Goal: Task Accomplishment & Management: Complete application form

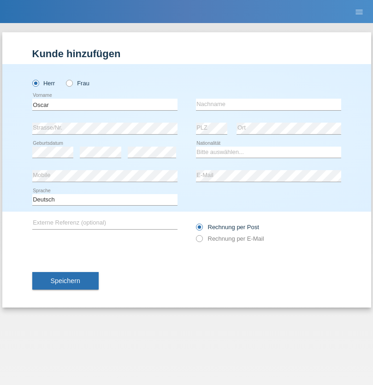
type input "Oscar"
click at [268, 104] on input "text" at bounding box center [268, 105] width 145 height 12
type input "VALLEJO DIPRE"
select select "PA"
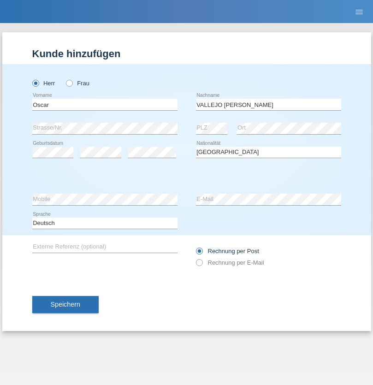
select select "C"
select select "31"
select select "03"
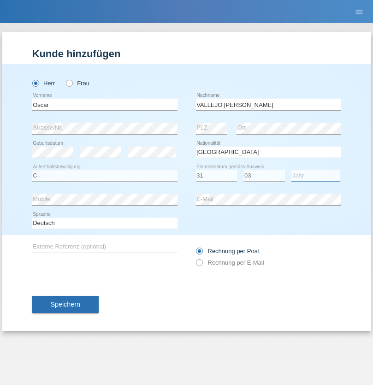
select select "1995"
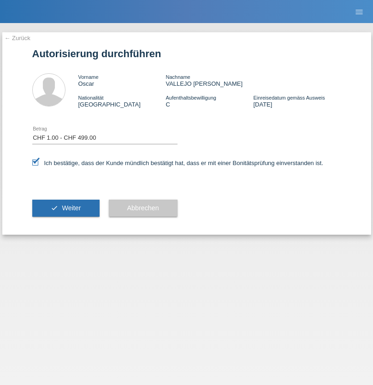
select select "1"
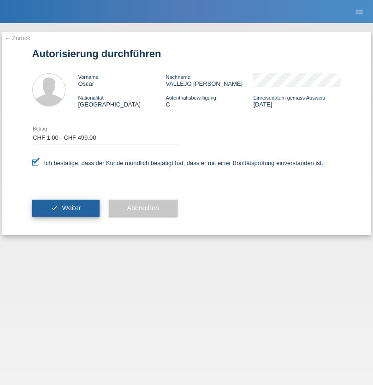
click at [65, 208] on span "Weiter" at bounding box center [71, 207] width 19 height 7
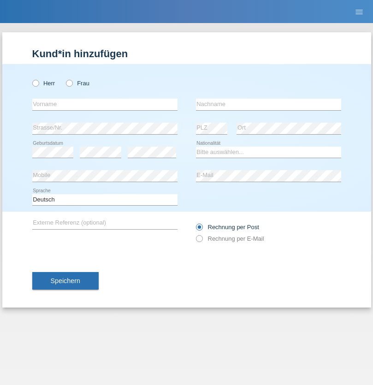
radio input "true"
click at [105, 104] on input "text" at bounding box center [104, 105] width 145 height 12
type input "Amr"
click at [268, 104] on input "text" at bounding box center [268, 105] width 145 height 12
type input "Abouelwafa"
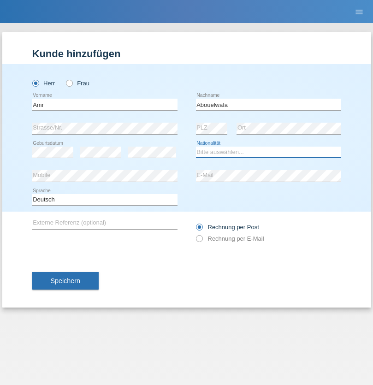
select select "CH"
radio input "true"
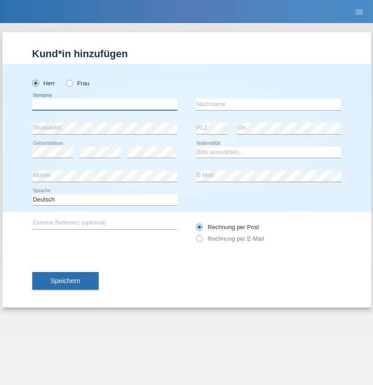
click at [105, 104] on input "text" at bounding box center [104, 105] width 145 height 12
type input "Amr"
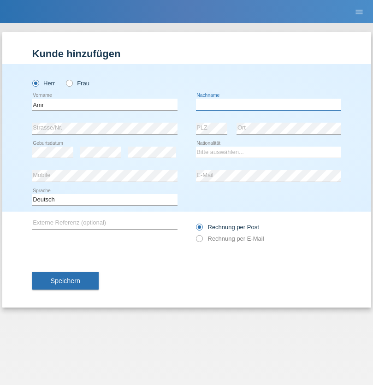
click at [268, 104] on input "text" at bounding box center [268, 105] width 145 height 12
type input "Abouelwafa"
select select "CH"
radio input "true"
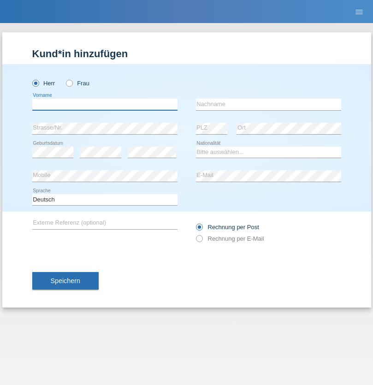
click at [105, 104] on input "text" at bounding box center [104, 105] width 145 height 12
type input "Jörg"
click at [268, 104] on input "text" at bounding box center [268, 105] width 145 height 12
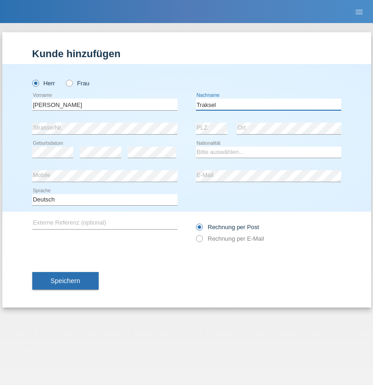
type input "Traksel"
select select "DE"
select select "C"
select select "01"
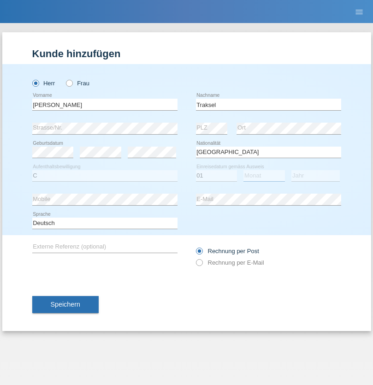
select select "07"
select select "2008"
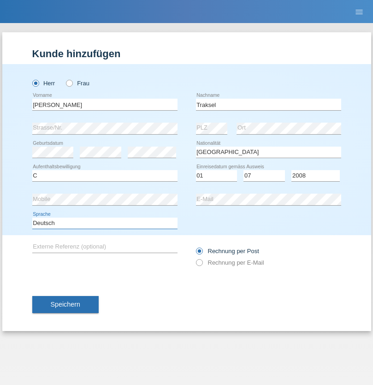
select select "en"
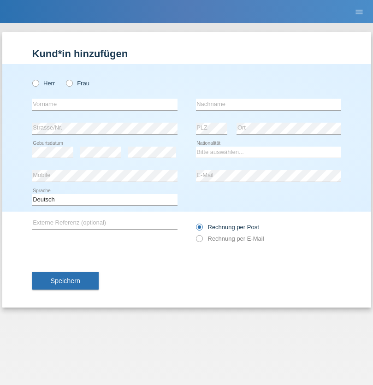
radio input "true"
select select "RS"
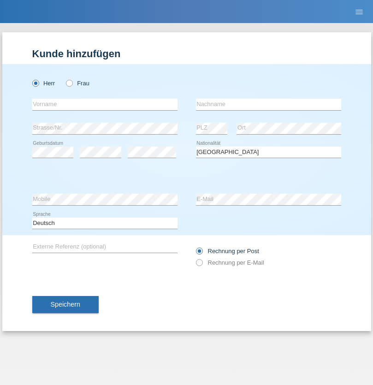
select select "C"
select select "08"
select select "10"
select select "2006"
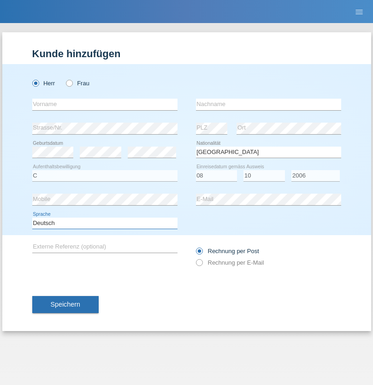
select select "en"
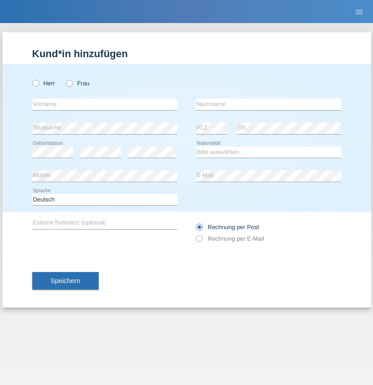
radio input "true"
click at [105, 104] on input "text" at bounding box center [104, 105] width 145 height 12
type input "Sladjan"
click at [268, 104] on input "text" at bounding box center [268, 105] width 145 height 12
type input "Pejic"
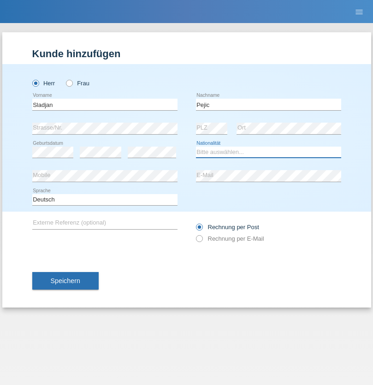
select select "CH"
radio input "true"
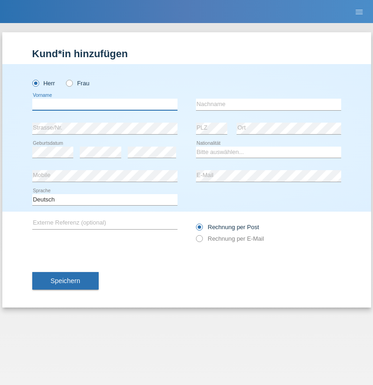
click at [105, 104] on input "text" at bounding box center [104, 105] width 145 height 12
type input "Mohammad Qais"
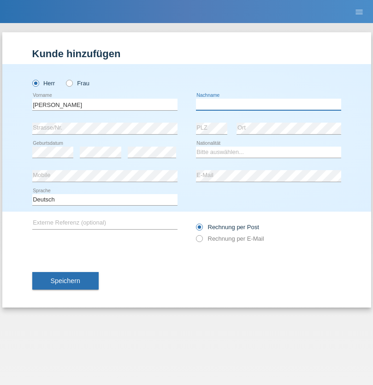
click at [268, 104] on input "text" at bounding box center [268, 105] width 145 height 12
type input "Nemani"
select select "AF"
select select "C"
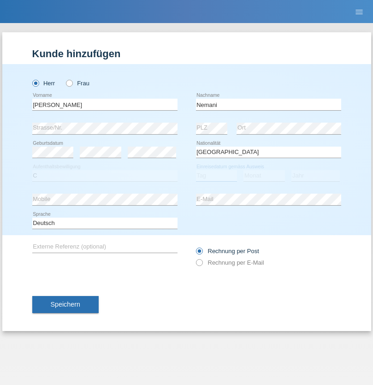
select select "02"
select select "01"
select select "2021"
